Goal: Contribute content: Contribute content

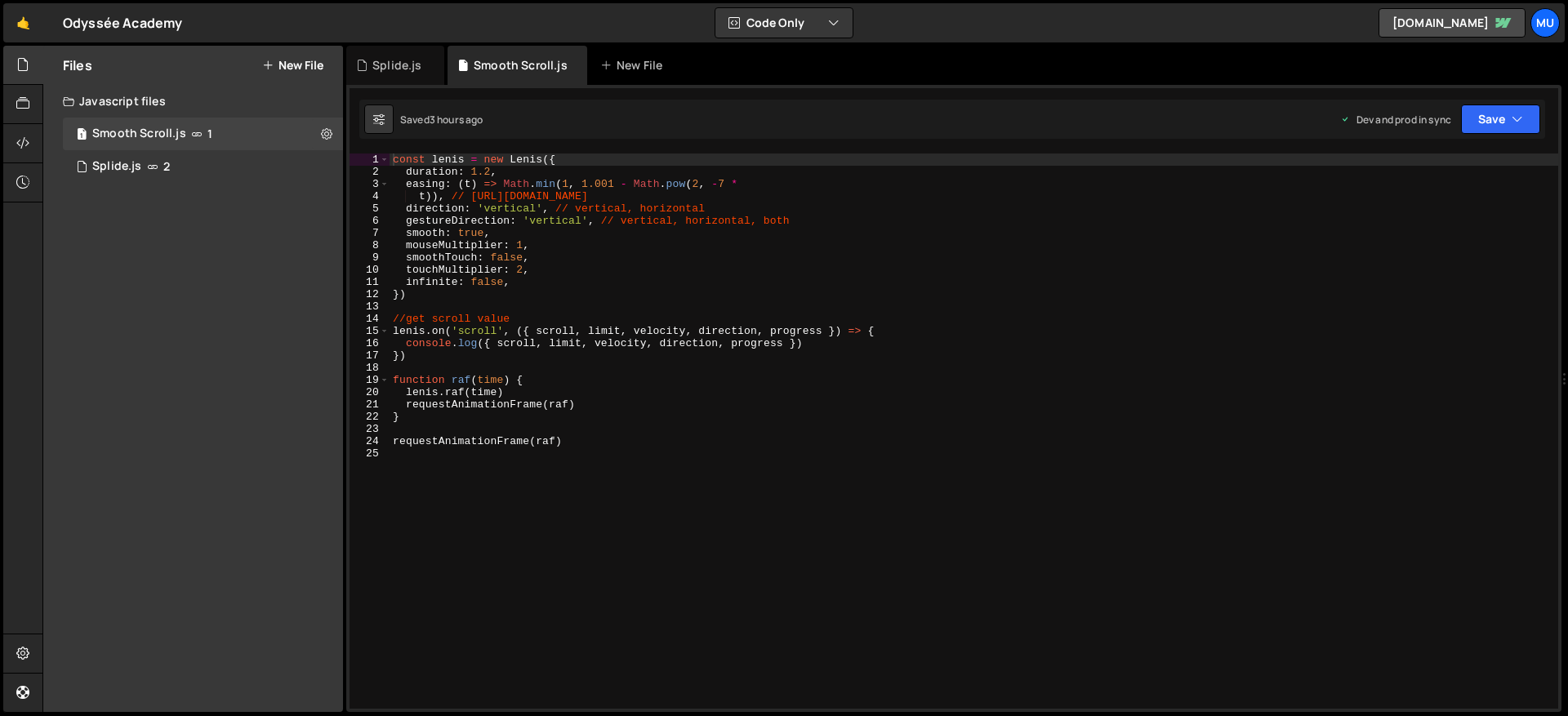
click at [322, 64] on button "New File" at bounding box center [292, 66] width 61 height 14
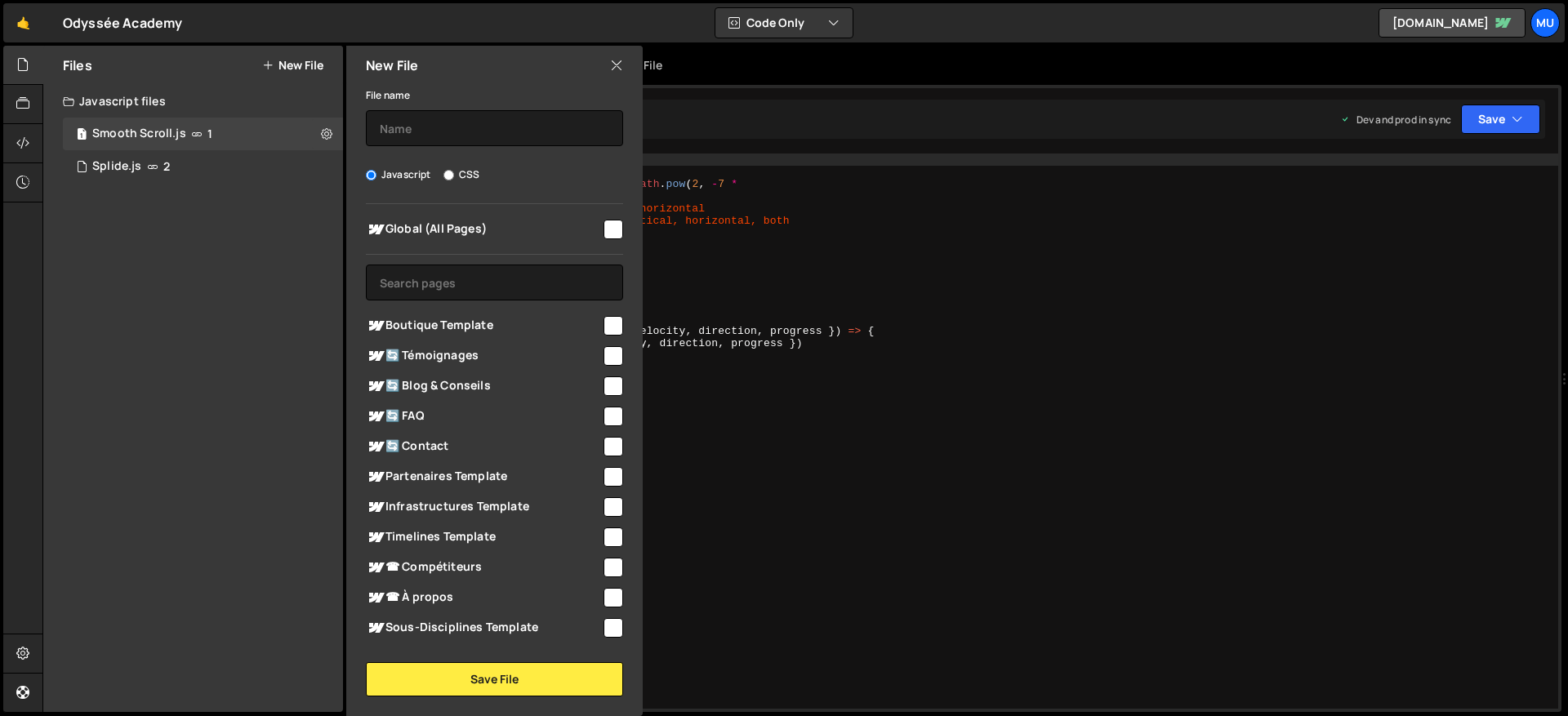
click at [425, 319] on span "Boutique Template" at bounding box center [483, 326] width 235 height 19
checkbox input "true"
click at [447, 121] on input "text" at bounding box center [494, 128] width 257 height 36
click at [406, 129] on input "text" at bounding box center [494, 128] width 257 height 36
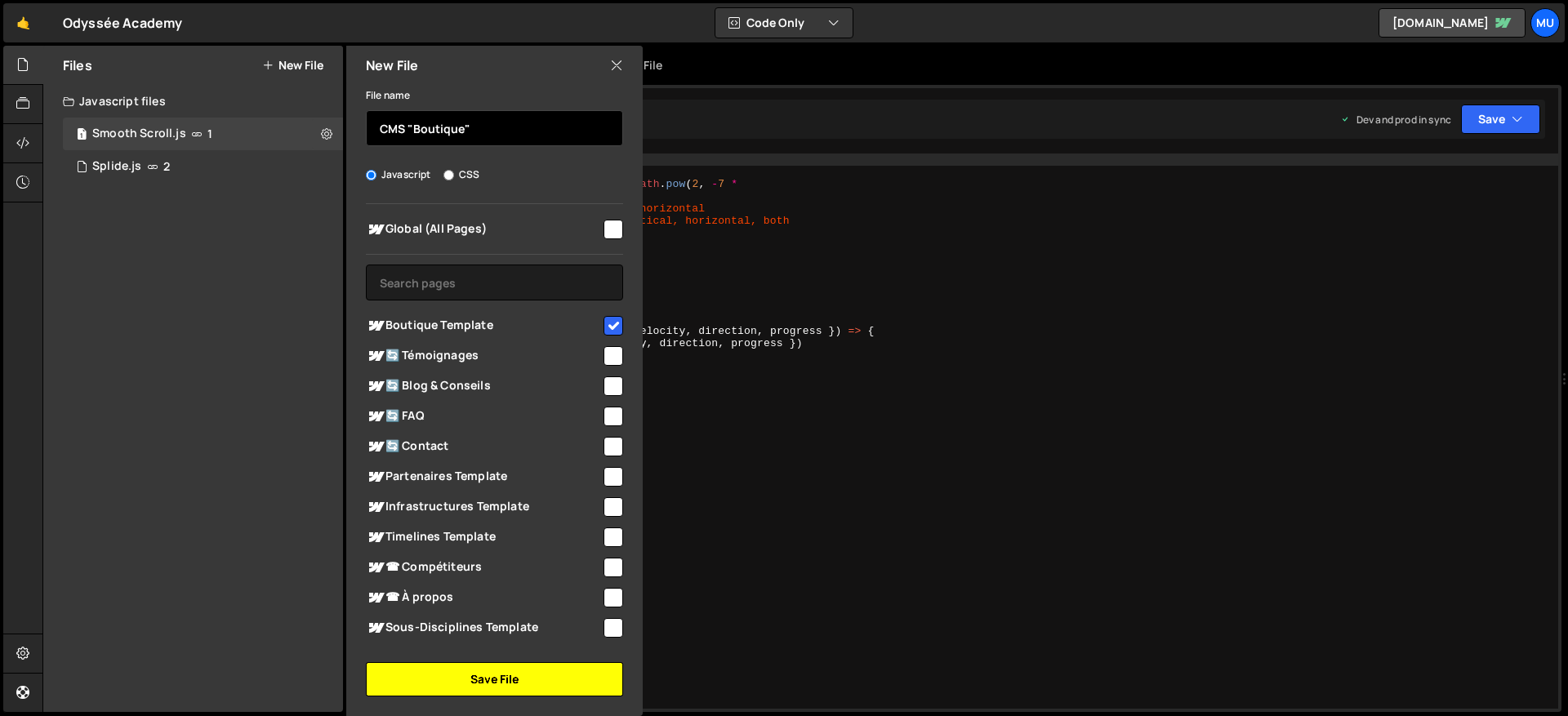
type input "CMS "Boutique""
click at [505, 684] on button "Save File" at bounding box center [494, 679] width 257 height 34
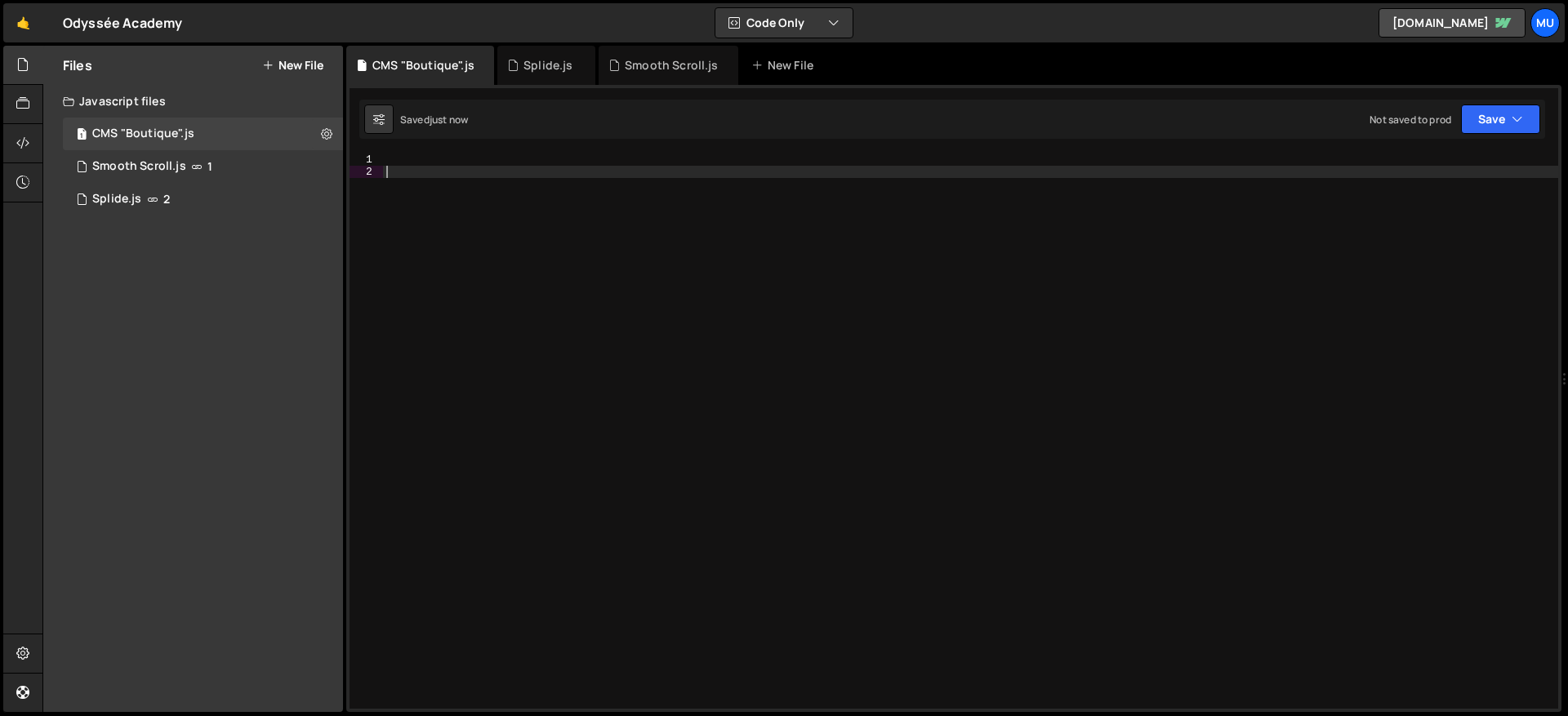
drag, startPoint x: 1121, startPoint y: 318, endPoint x: 1090, endPoint y: 299, distance: 36.4
click at [1114, 317] on div at bounding box center [970, 443] width 1175 height 580
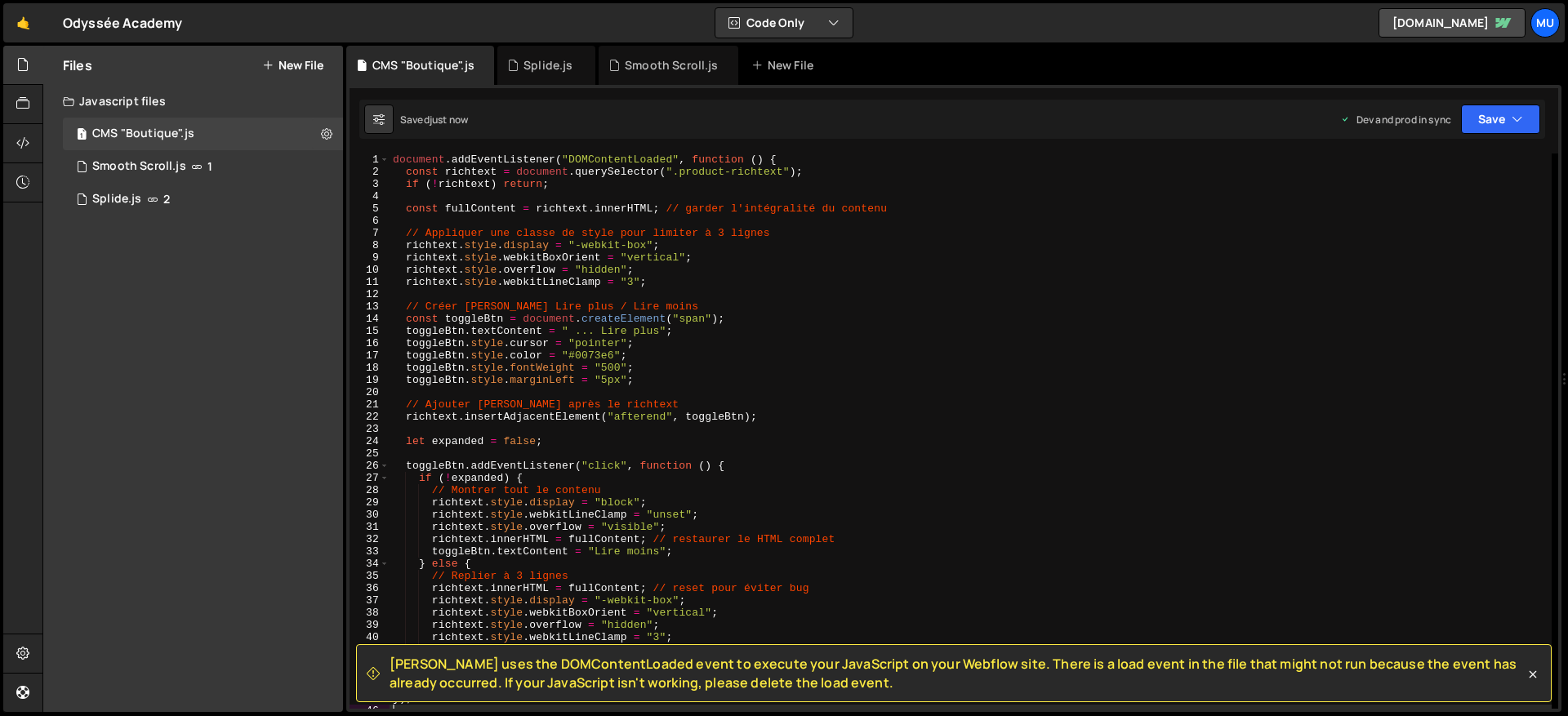
click at [965, 254] on div "document . addEventListener ( "DOMContentLoaded" , function ( ) { const richtex…" at bounding box center [970, 443] width 1162 height 580
type textarea "});"
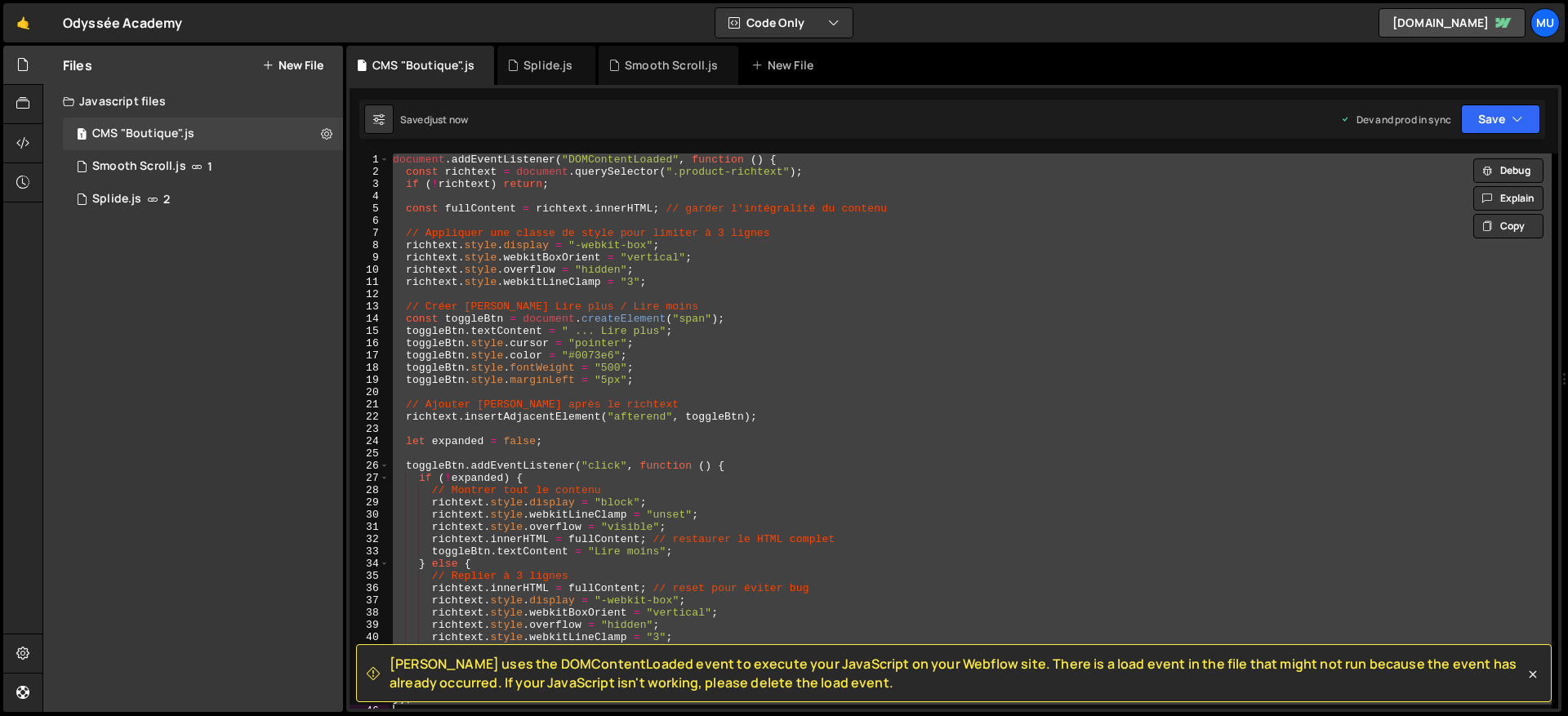
paste textarea
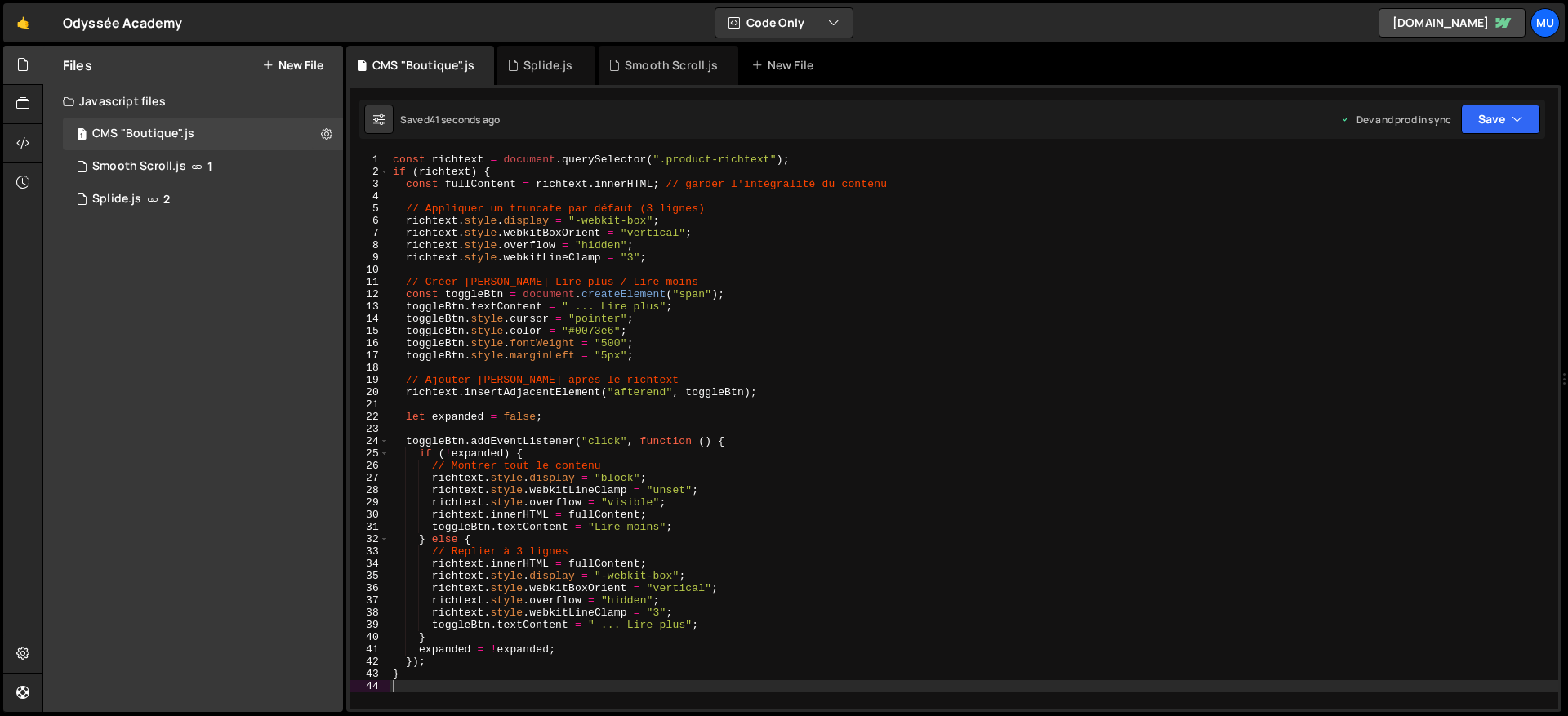
click at [723, 242] on div "const richtext = document . querySelector ( ".product-richtext" ) ; if ( richte…" at bounding box center [974, 443] width 1169 height 580
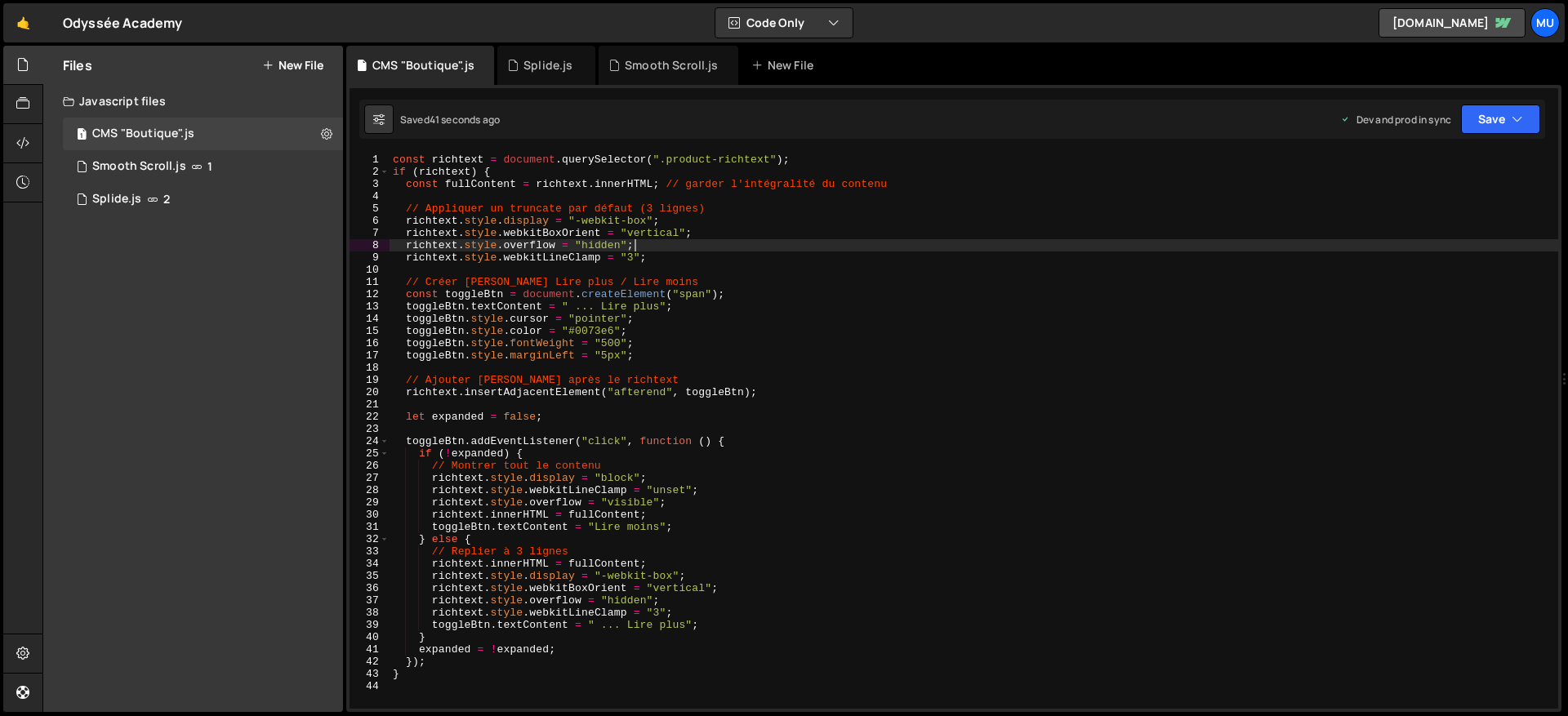
type textarea "}"
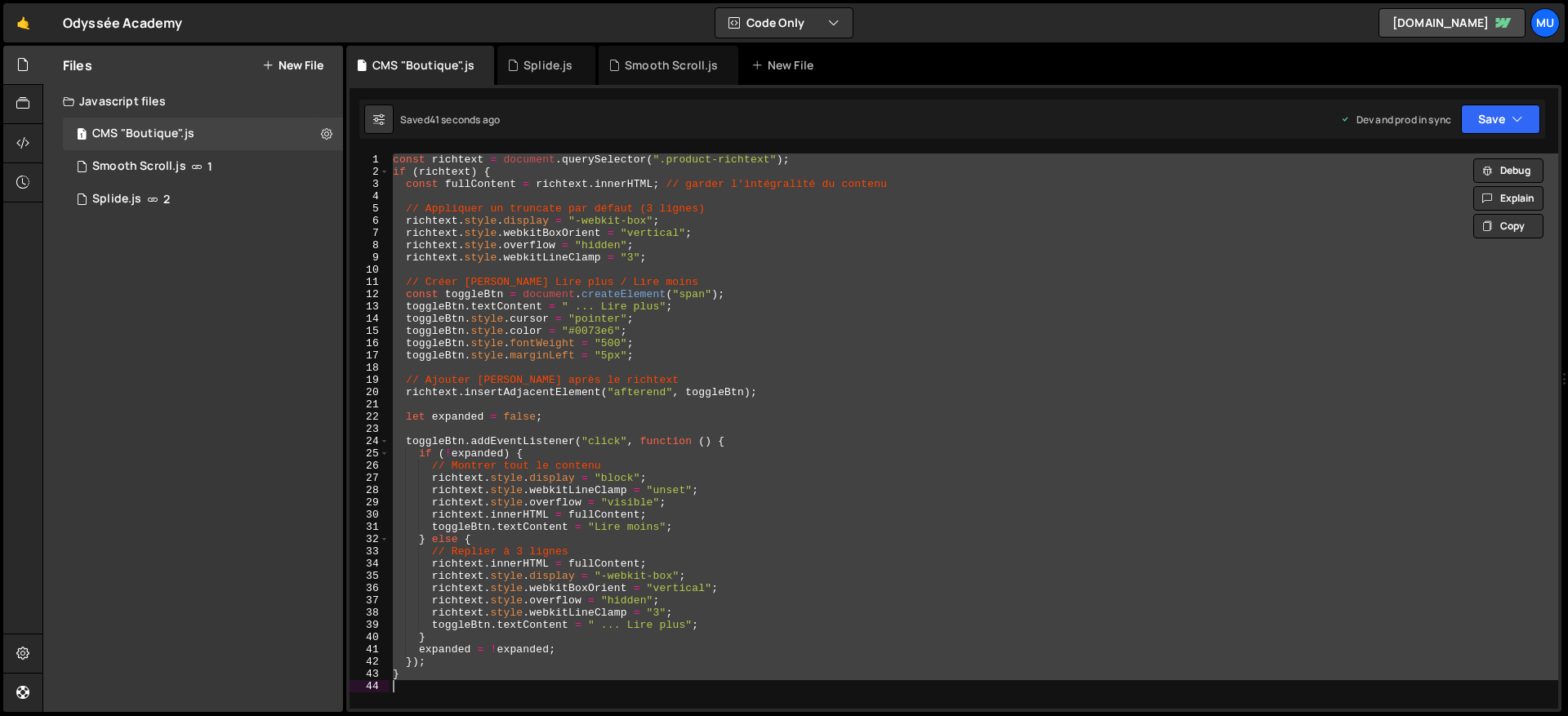
paste textarea
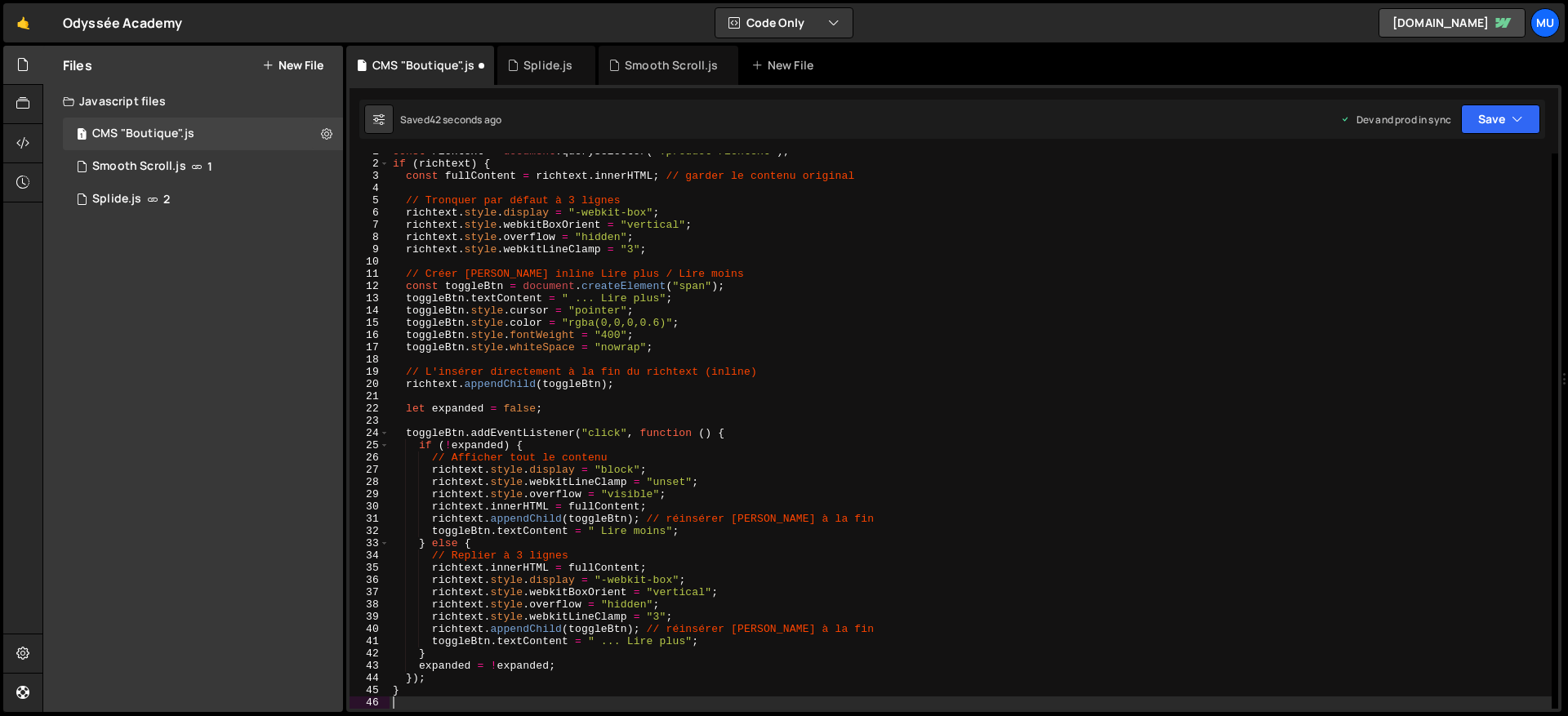
scroll to position [8, 0]
click at [530, 310] on div "const richtext = document . querySelector ( ".product-richtext" ) ; if ( richte…" at bounding box center [970, 434] width 1162 height 580
type textarea "}"
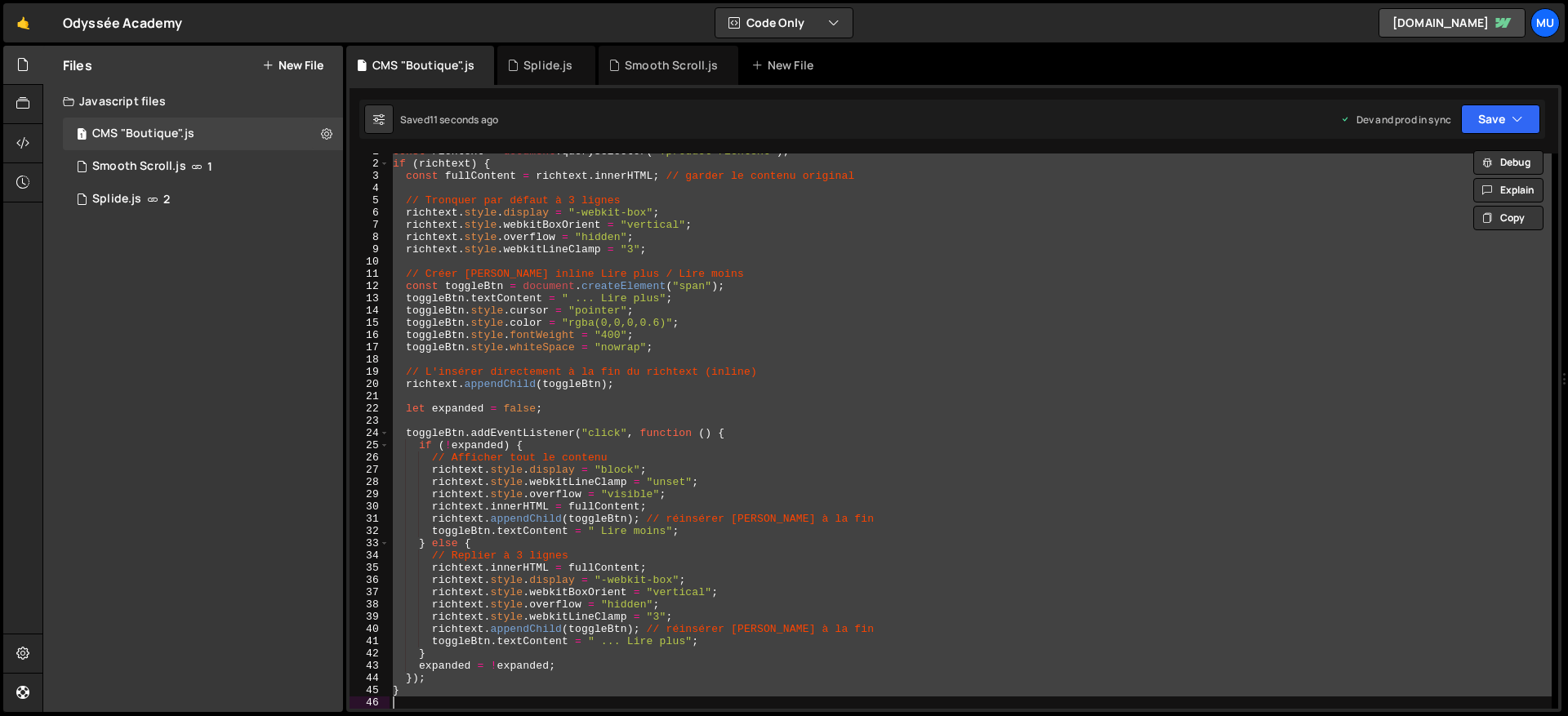
paste textarea
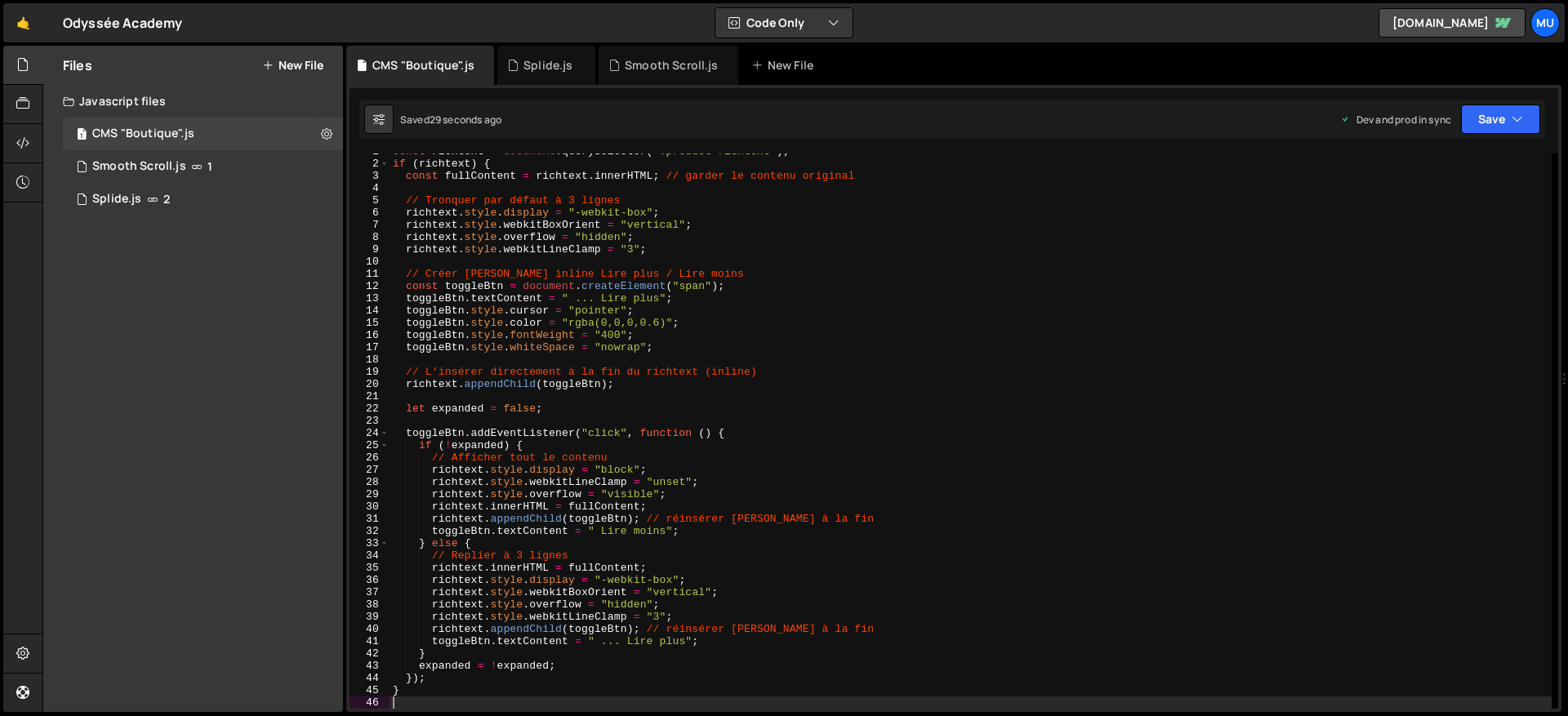
click at [710, 403] on div "const richtext = document . querySelector ( ".product-richtext" ) ; if ( richte…" at bounding box center [970, 434] width 1162 height 580
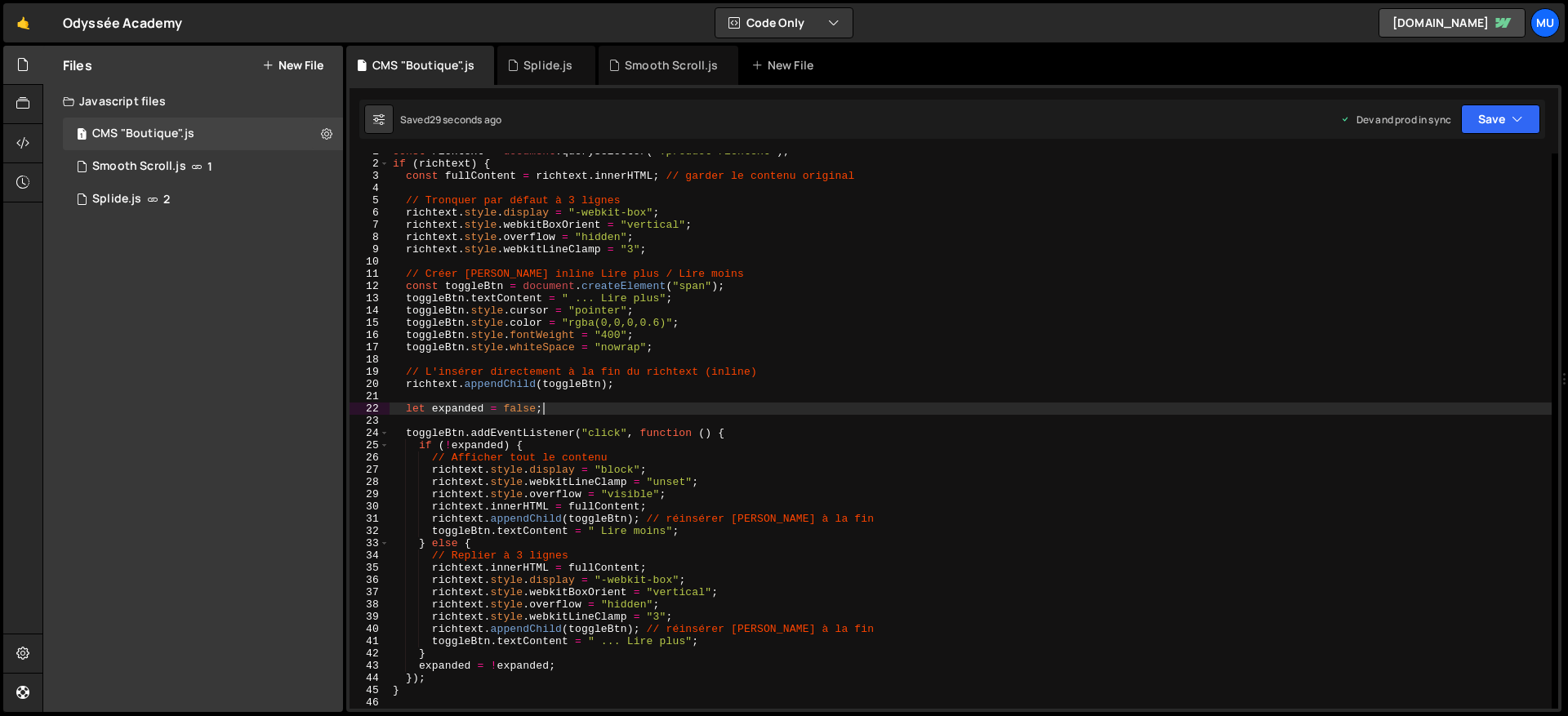
type textarea "}"
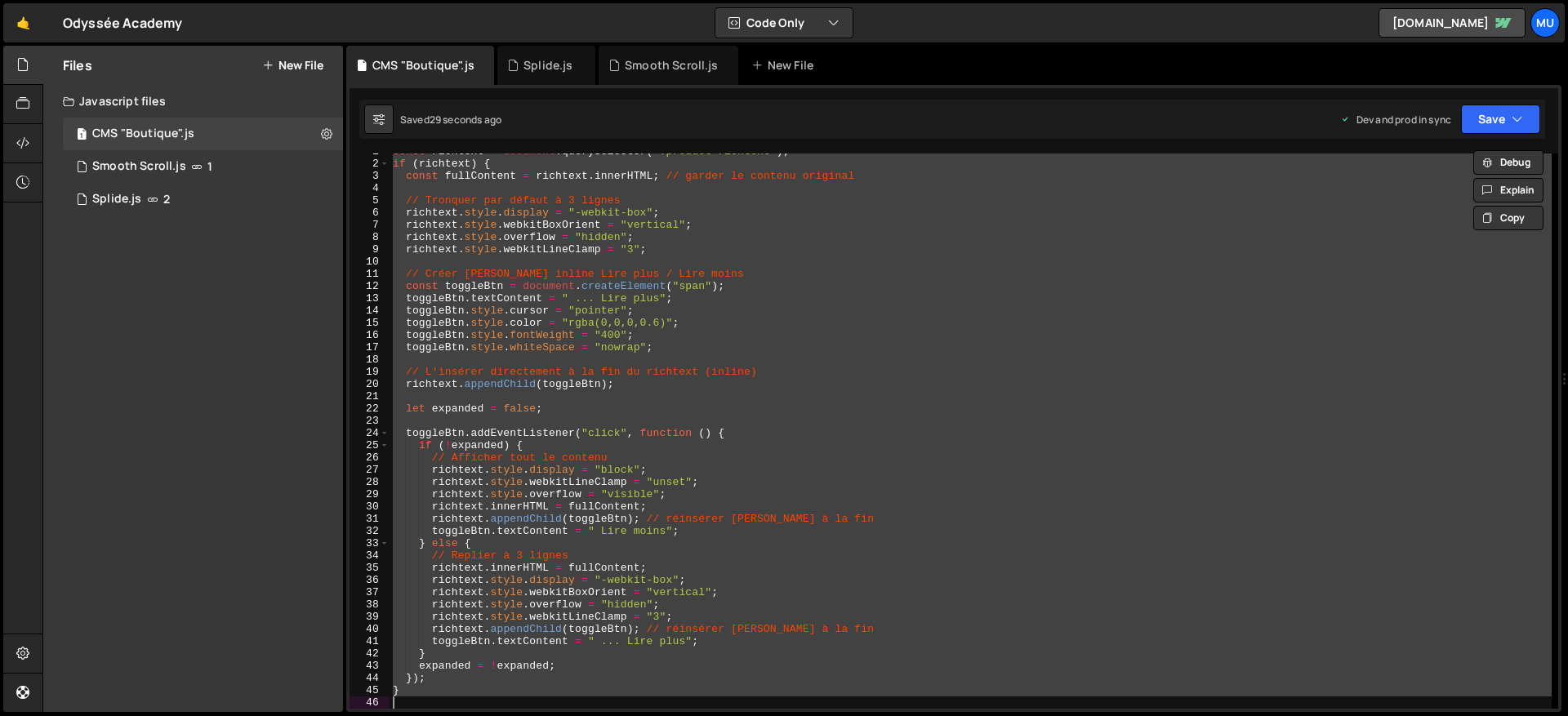
paste textarea
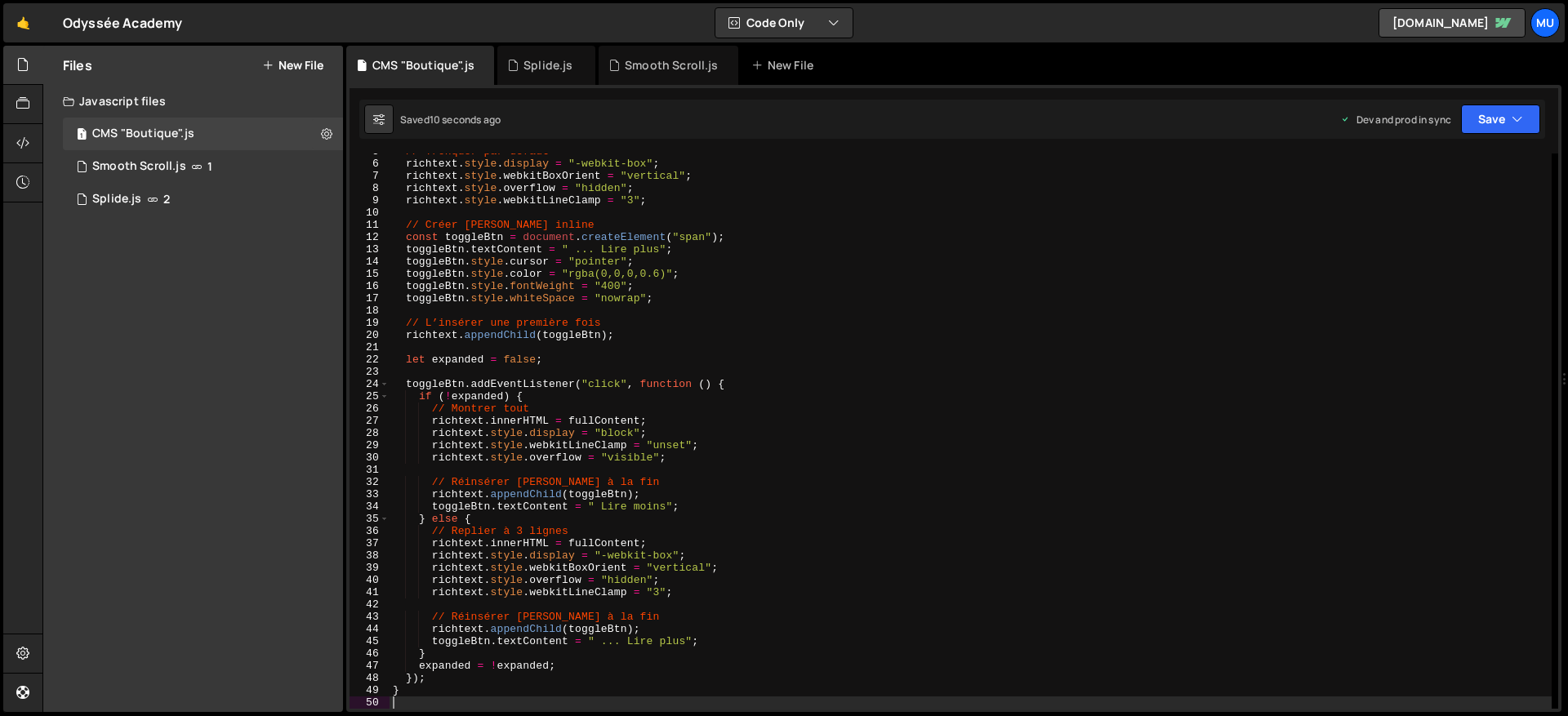
click at [765, 421] on div "// Tronquer par défaut richtext . style . display = "-webkit-box" ; richtext . …" at bounding box center [970, 434] width 1162 height 580
type textarea "}"
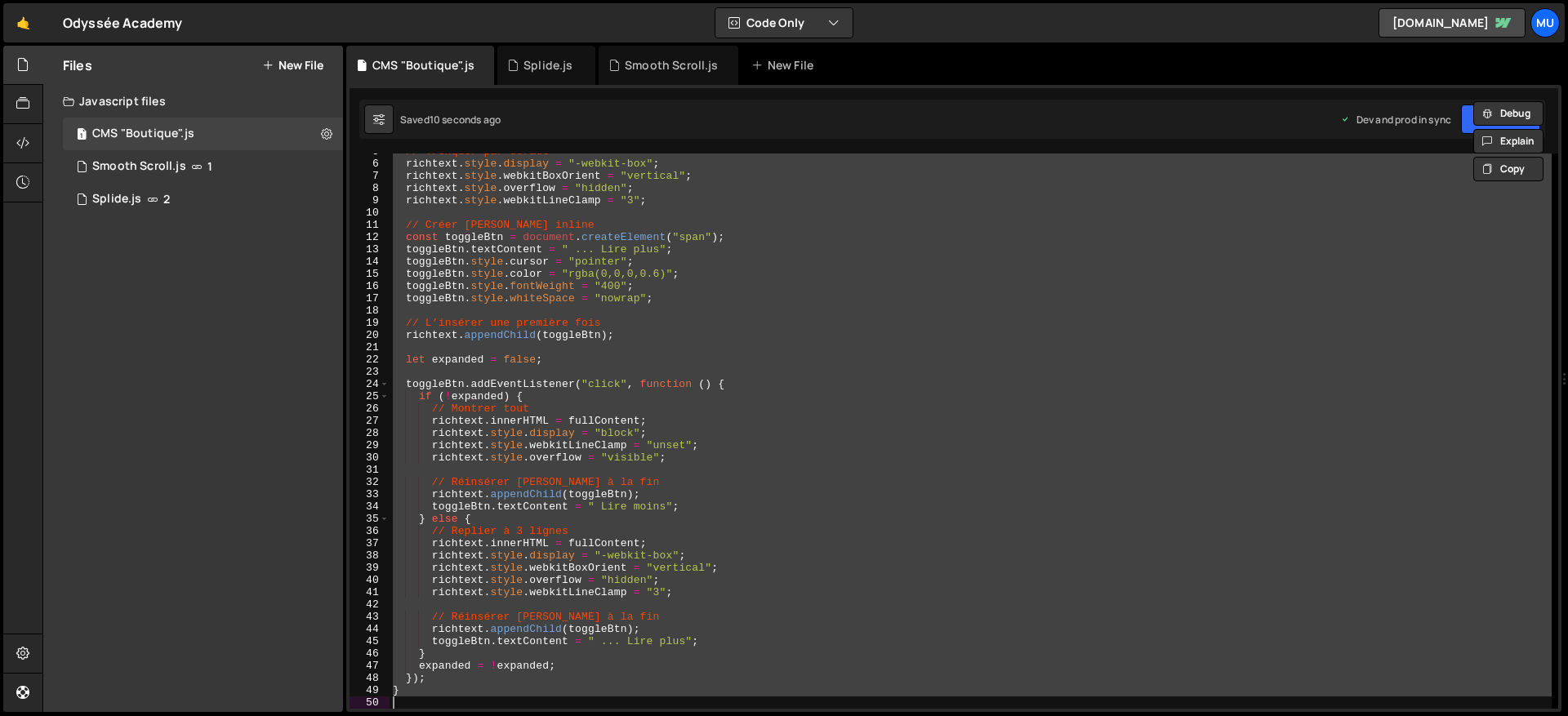
paste textarea
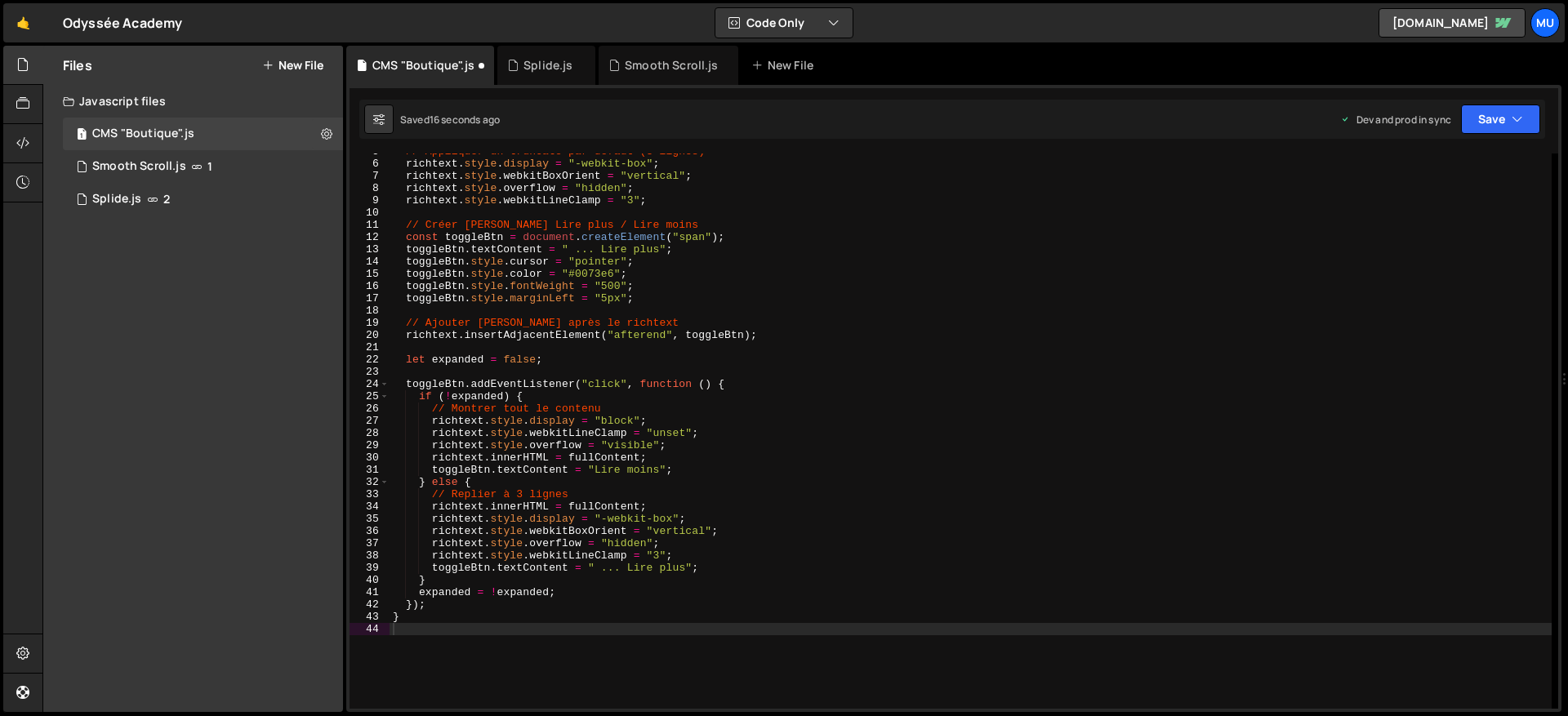
click at [600, 274] on div "// Appliquer un truncate par défaut (3 lignes) richtext . style . display = "-w…" at bounding box center [970, 434] width 1162 height 580
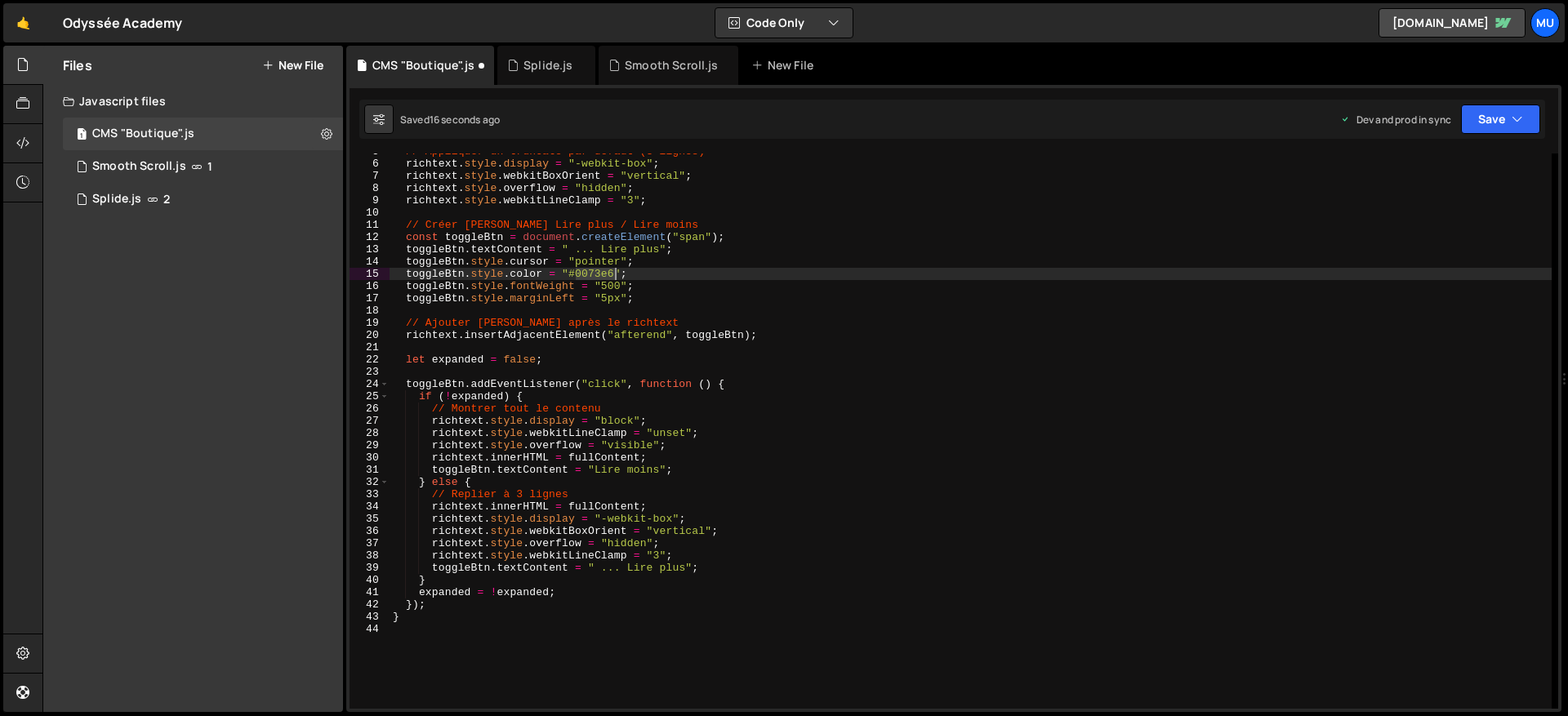
click at [600, 274] on div "// Appliquer un truncate par défaut (3 lignes) richtext . style . display = "-w…" at bounding box center [970, 434] width 1162 height 580
paste textarea "#383838"
click at [581, 275] on div "// Appliquer un truncate par défaut (3 lignes) richtext . style . display = "-w…" at bounding box center [970, 434] width 1162 height 580
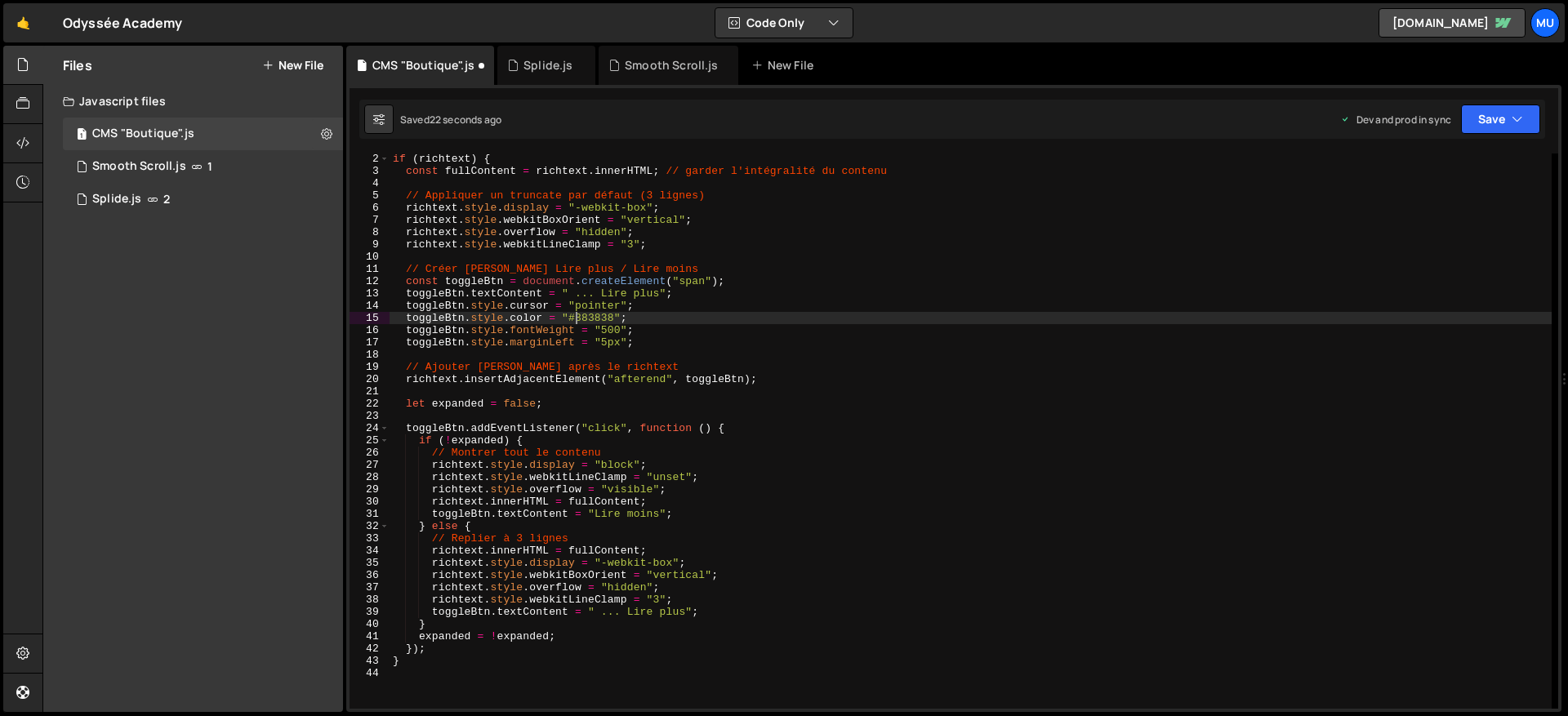
scroll to position [14, 0]
click at [653, 327] on div "if ( richtext ) { const fullContent = richtext . innerHTML ; // garder l'intégr…" at bounding box center [970, 442] width 1162 height 580
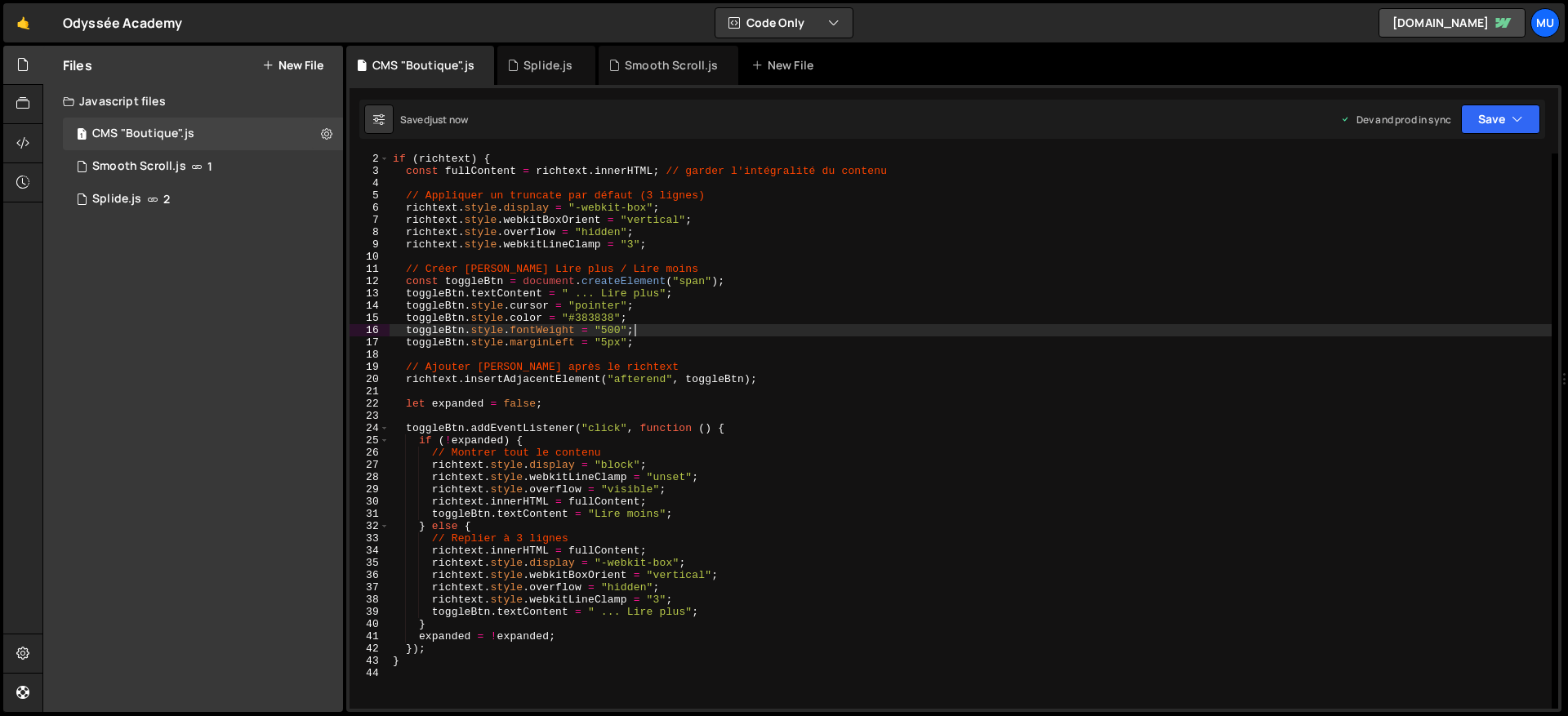
click at [553, 338] on div "if ( richtext ) { const fullContent = richtext . innerHTML ; // garder l'intégr…" at bounding box center [970, 442] width 1162 height 580
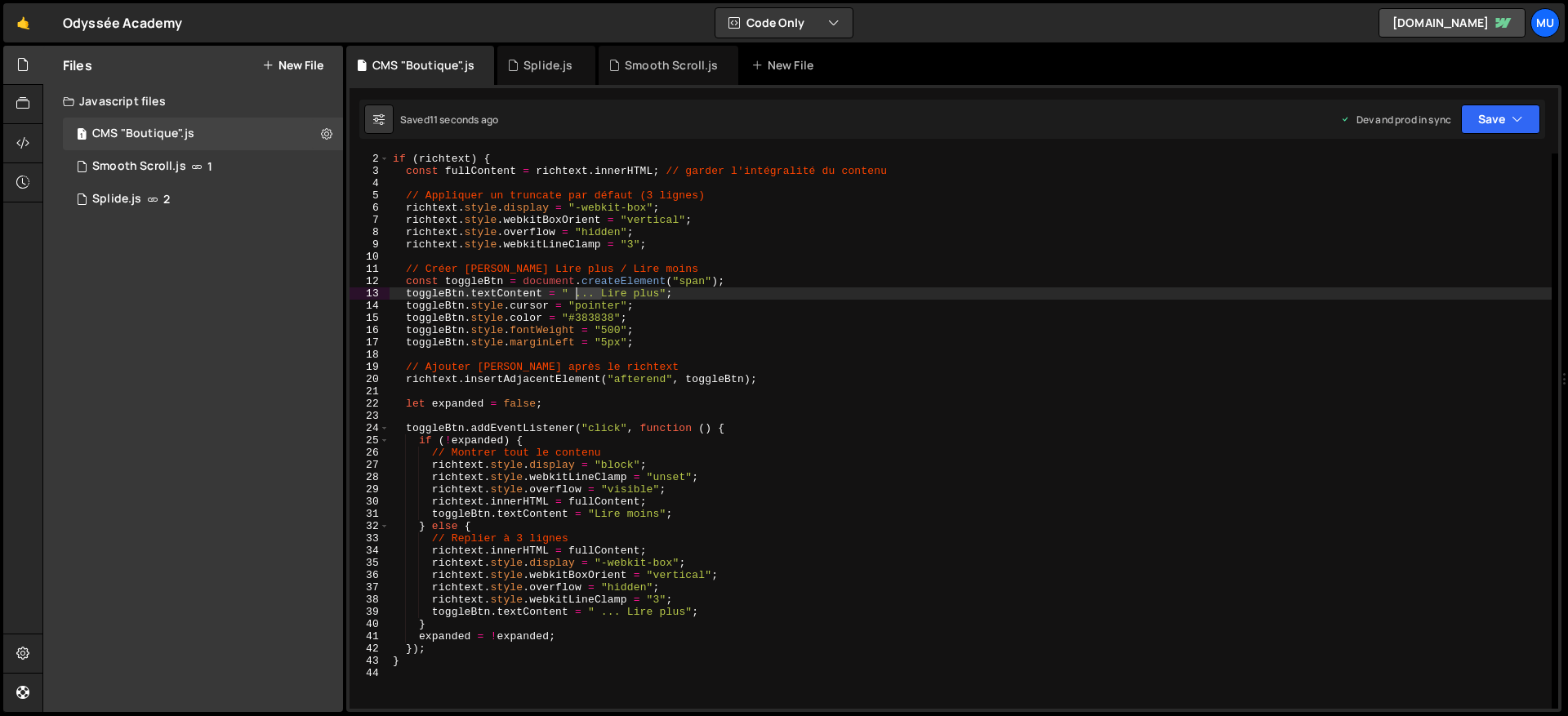
drag, startPoint x: 599, startPoint y: 291, endPoint x: 638, endPoint y: 302, distance: 40.5
click at [577, 291] on div "if ( richtext ) { const fullContent = richtext . innerHTML ; // garder l'intégr…" at bounding box center [970, 442] width 1162 height 580
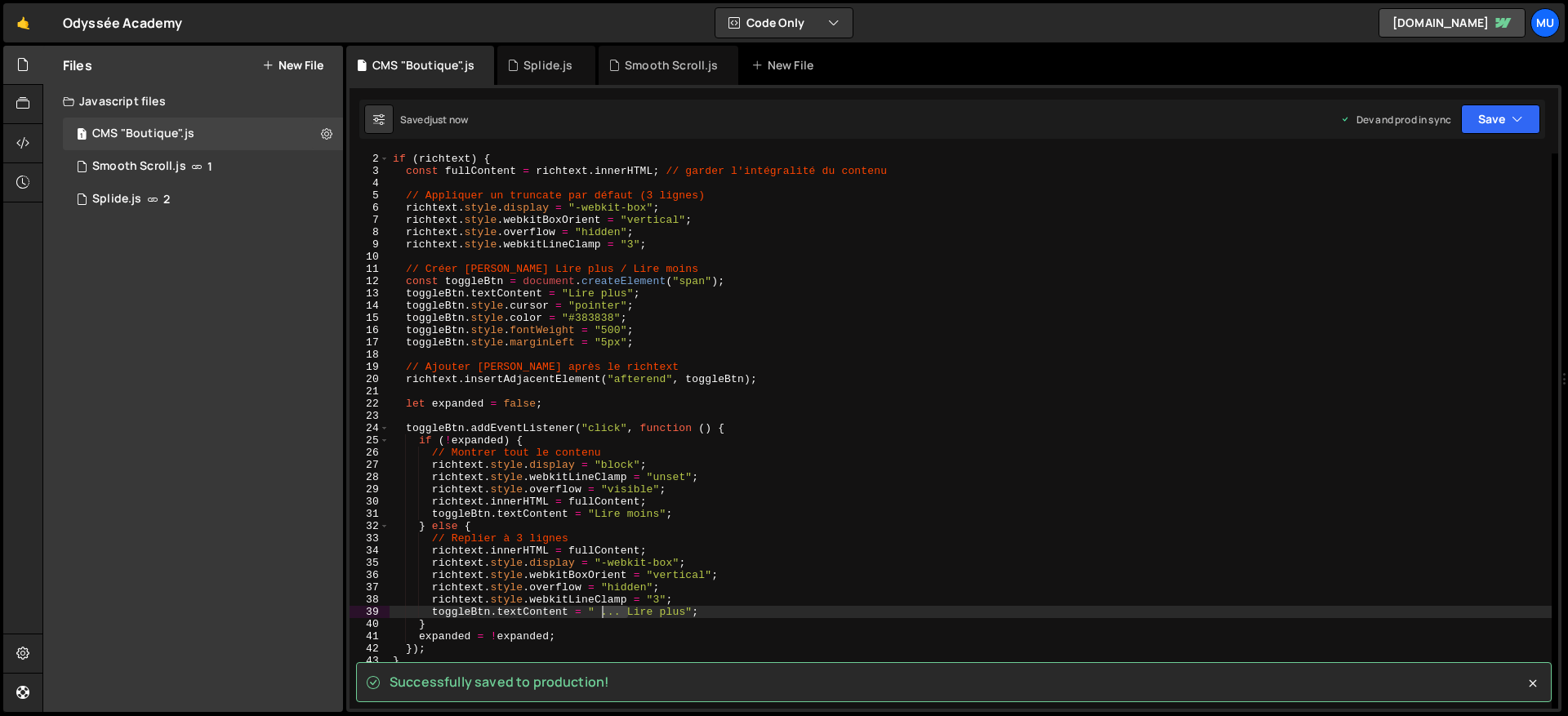
drag, startPoint x: 626, startPoint y: 611, endPoint x: 599, endPoint y: 611, distance: 27.0
click at [599, 611] on div "if ( richtext ) { const fullContent = richtext . innerHTML ; // garder l'intégr…" at bounding box center [970, 442] width 1162 height 580
type textarea "toggleBtn.textContent = "Lire plus";"
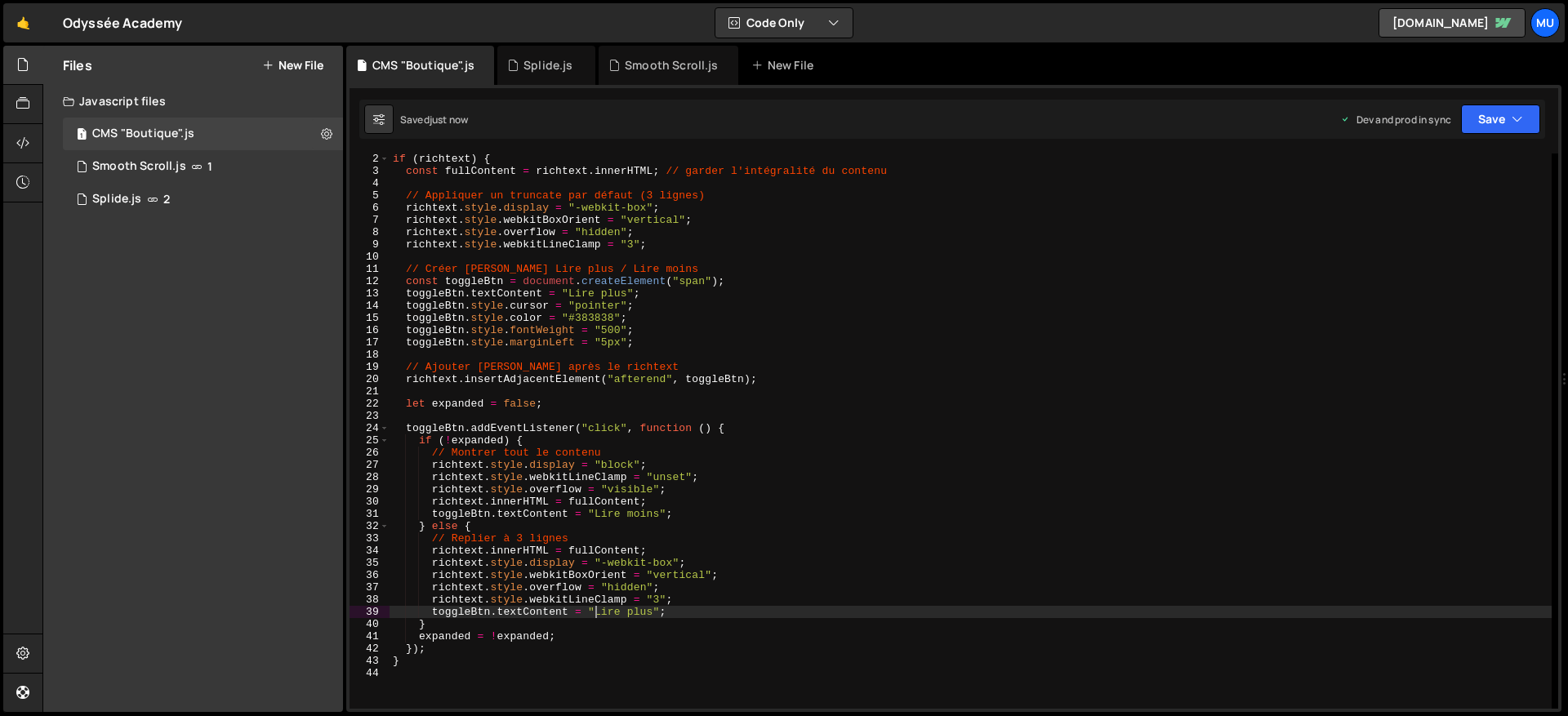
click at [670, 350] on div "if ( richtext ) { const fullContent = richtext . innerHTML ; // garder l'intégr…" at bounding box center [970, 442] width 1162 height 580
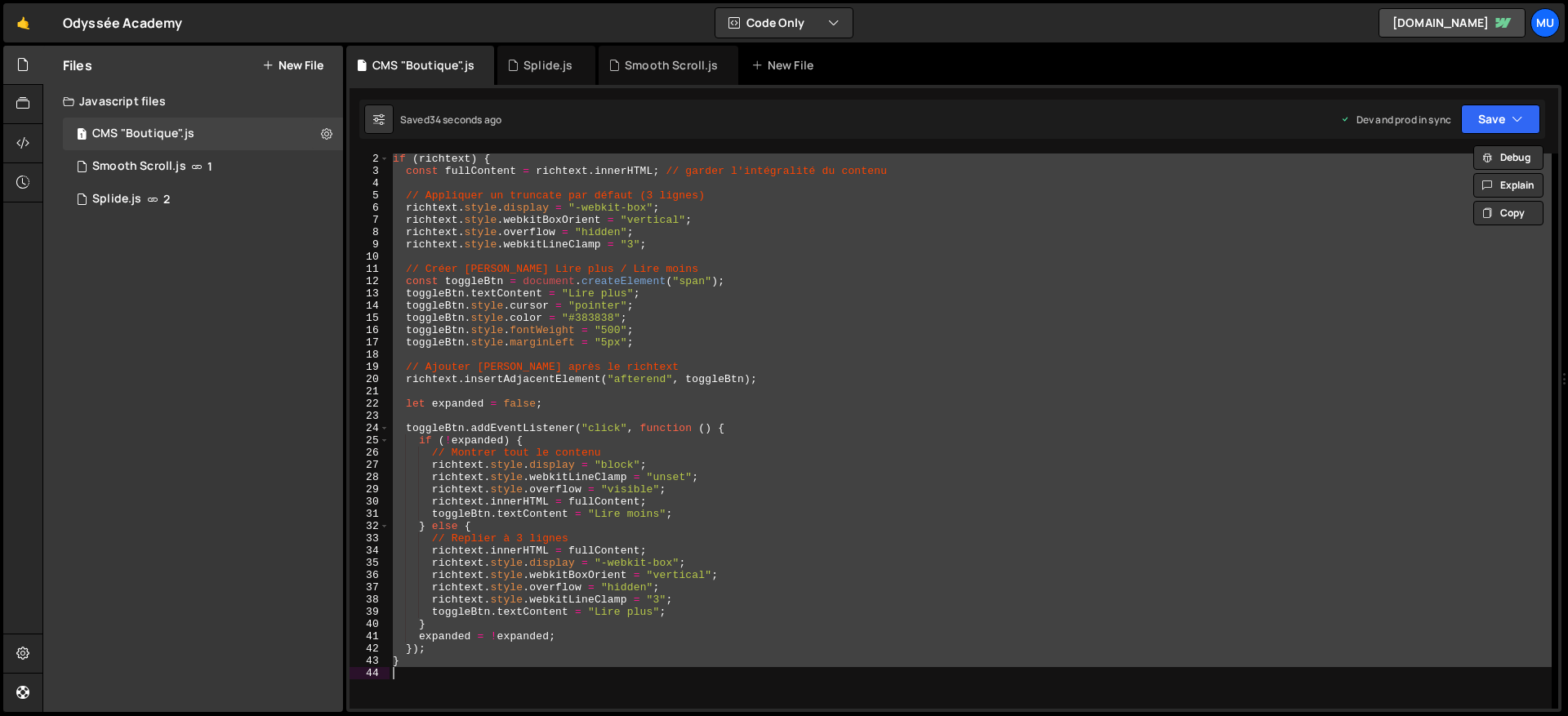
click at [691, 303] on div "if ( richtext ) { const fullContent = richtext . innerHTML ; // garder l'intégr…" at bounding box center [970, 432] width 1162 height 555
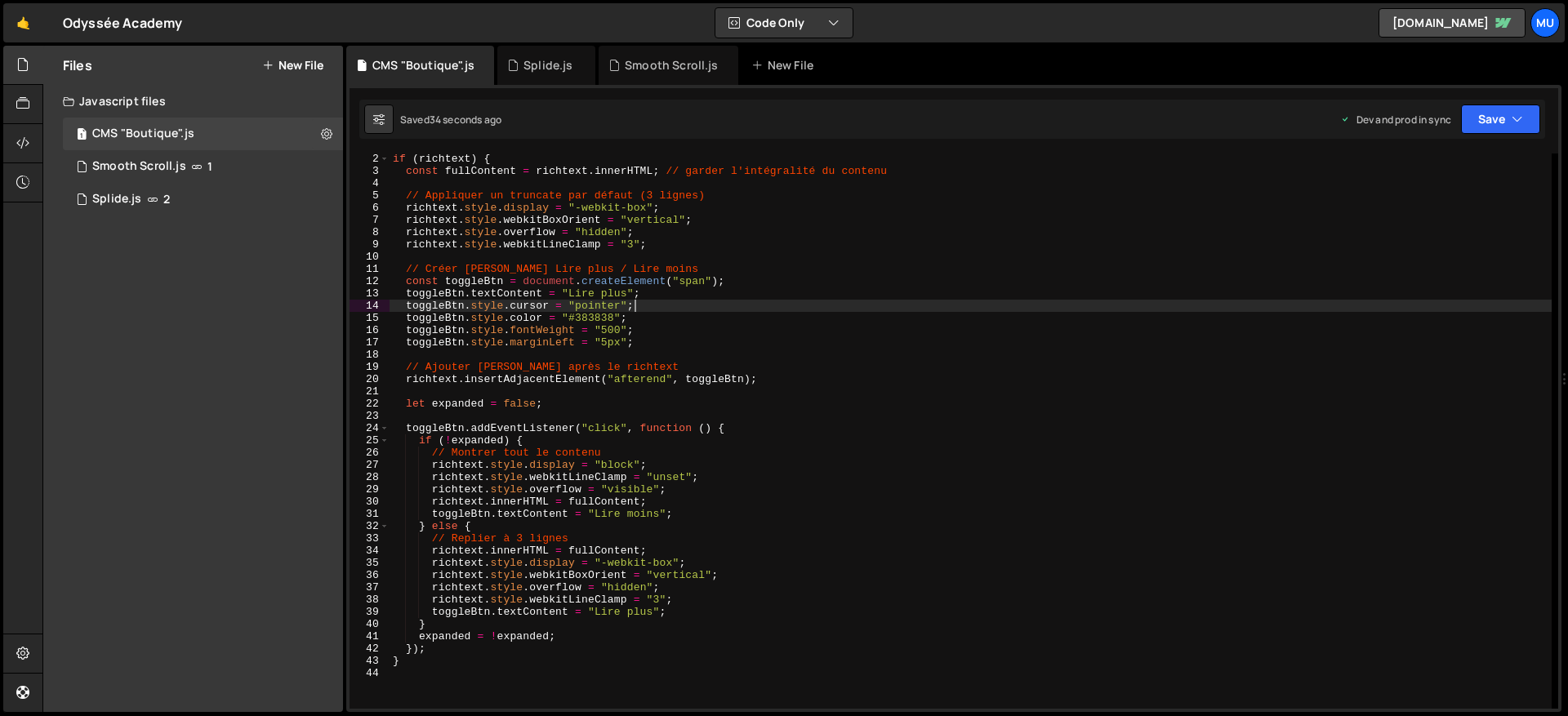
type textarea "}"
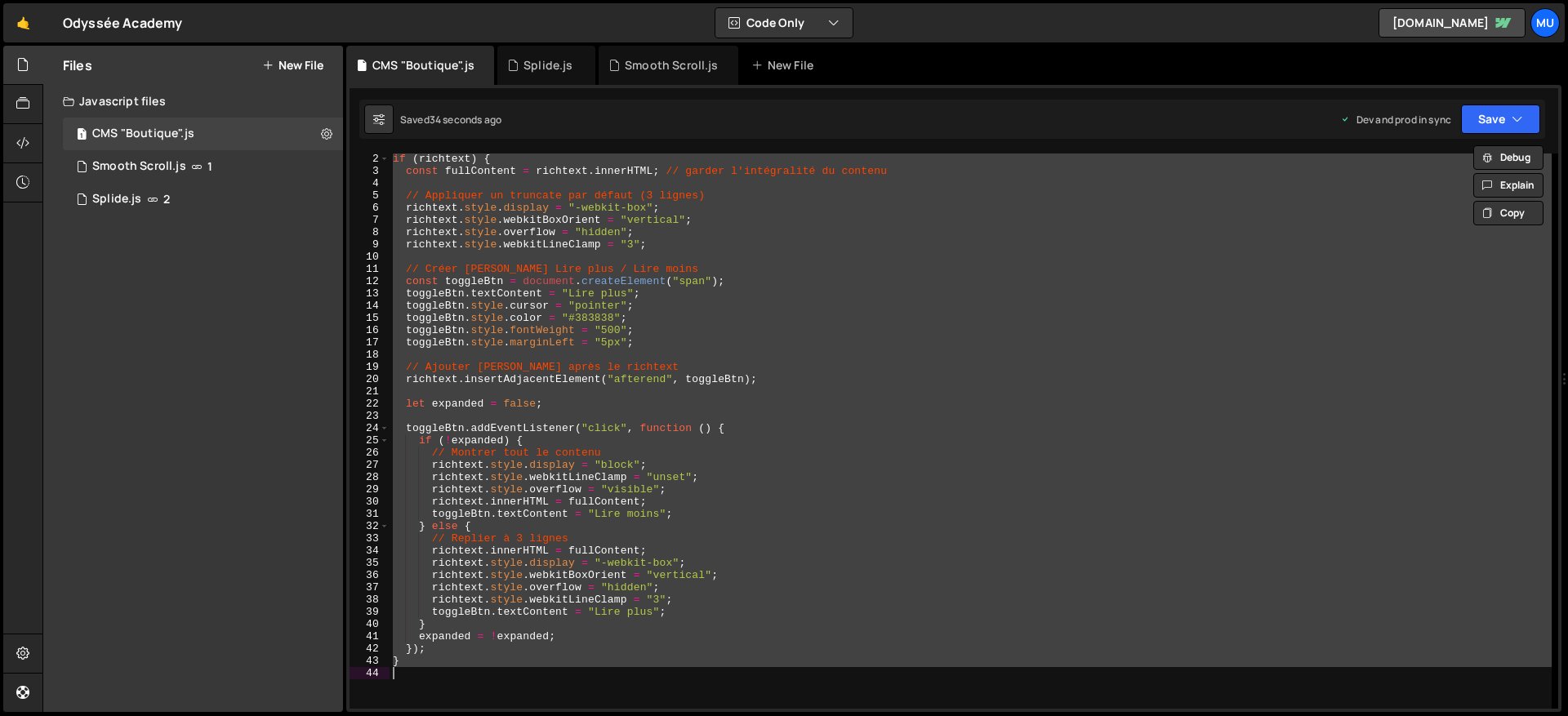
paste textarea
